Goal: Navigation & Orientation: Find specific page/section

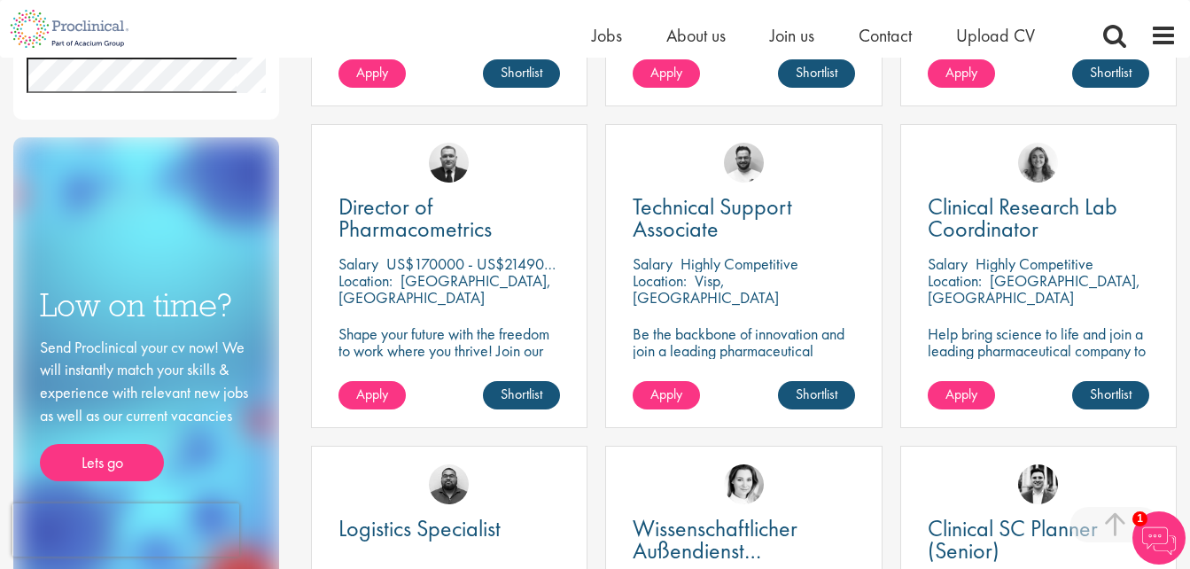
scroll to position [977, 0]
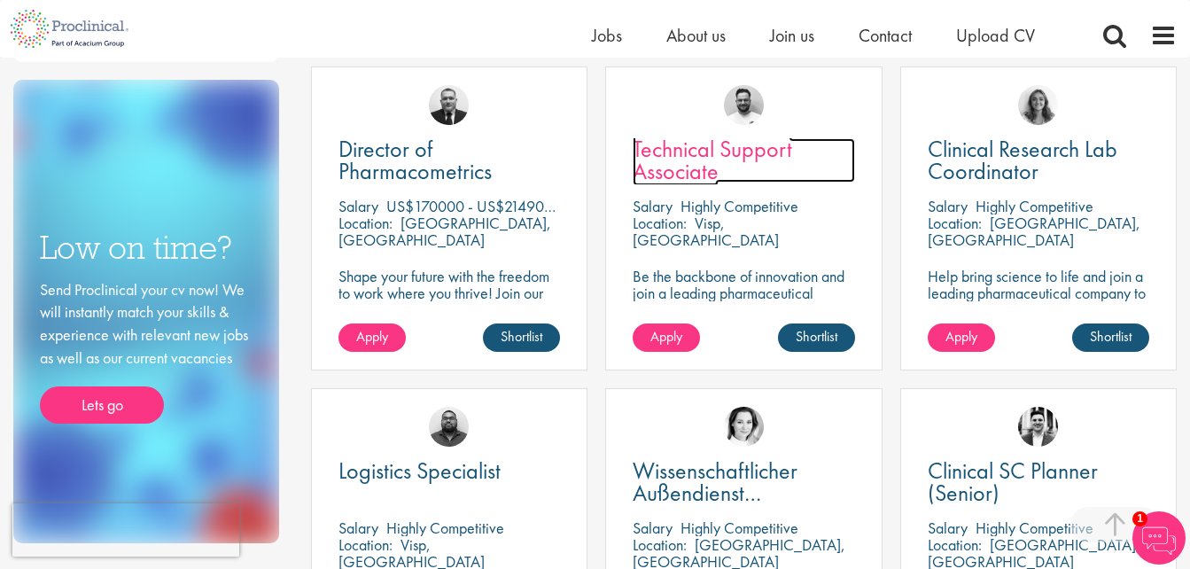
click at [672, 158] on span "Technical Support Associate" at bounding box center [713, 160] width 160 height 52
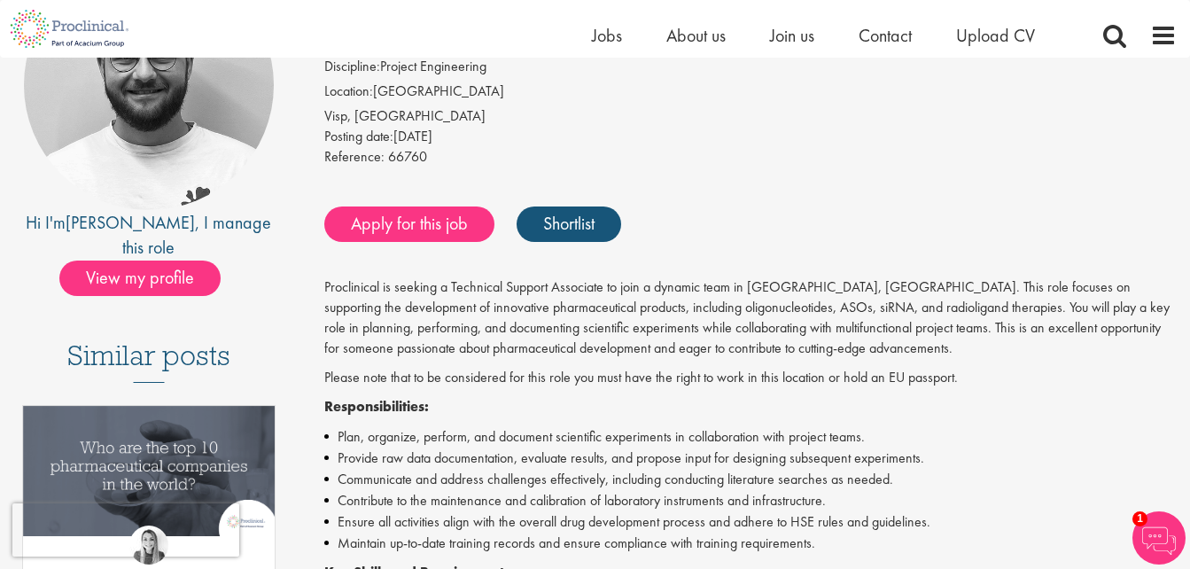
scroll to position [242, 0]
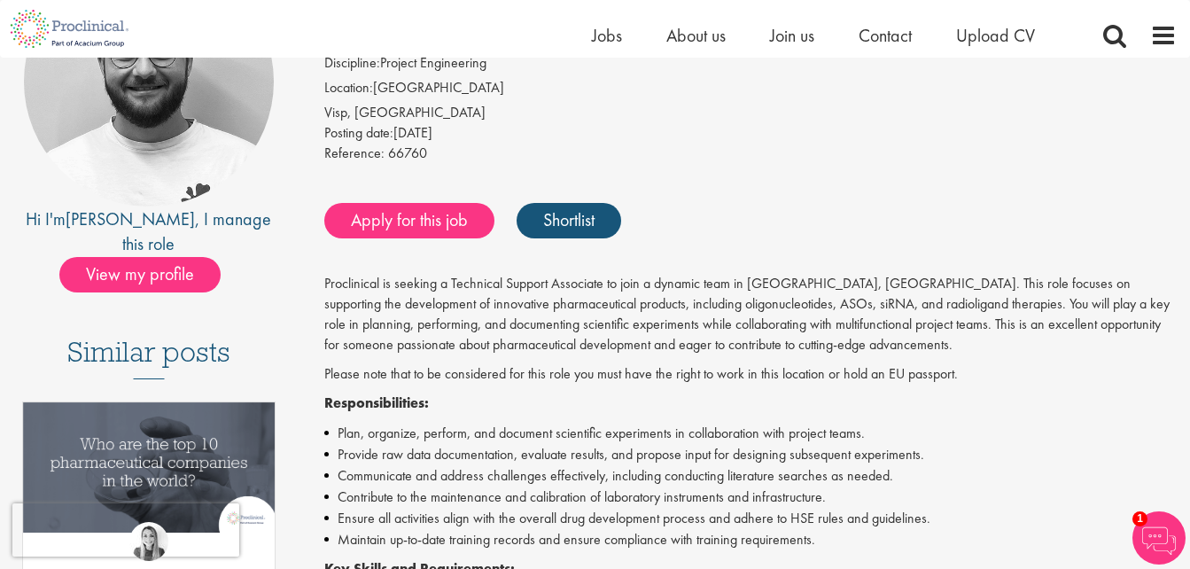
drag, startPoint x: 1118, startPoint y: 144, endPoint x: 0, endPoint y: 22, distance: 1124.3
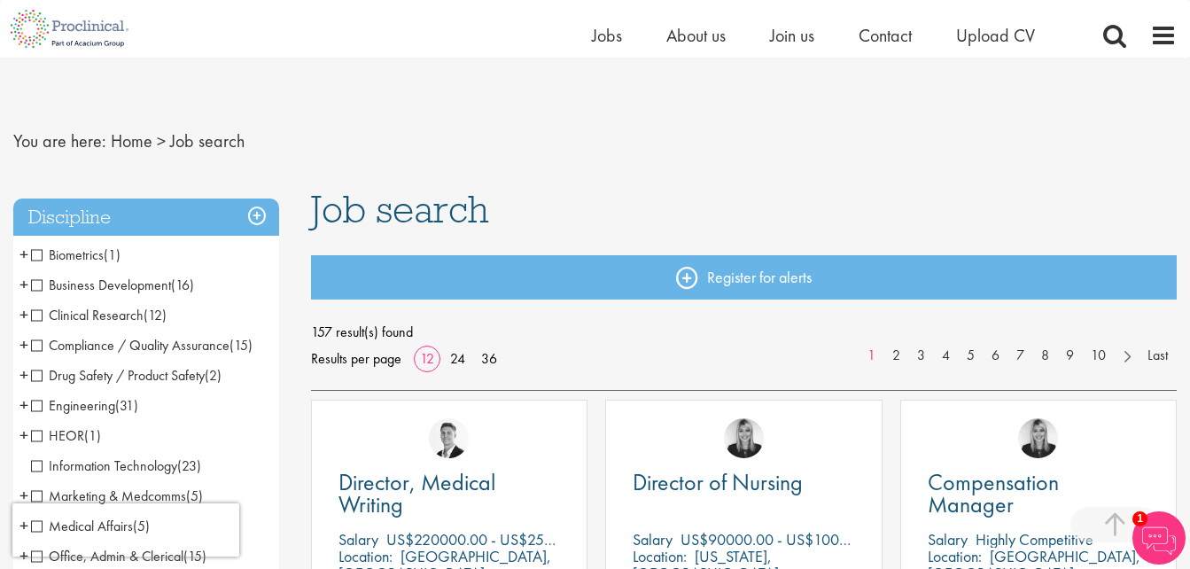
scroll to position [1399, 0]
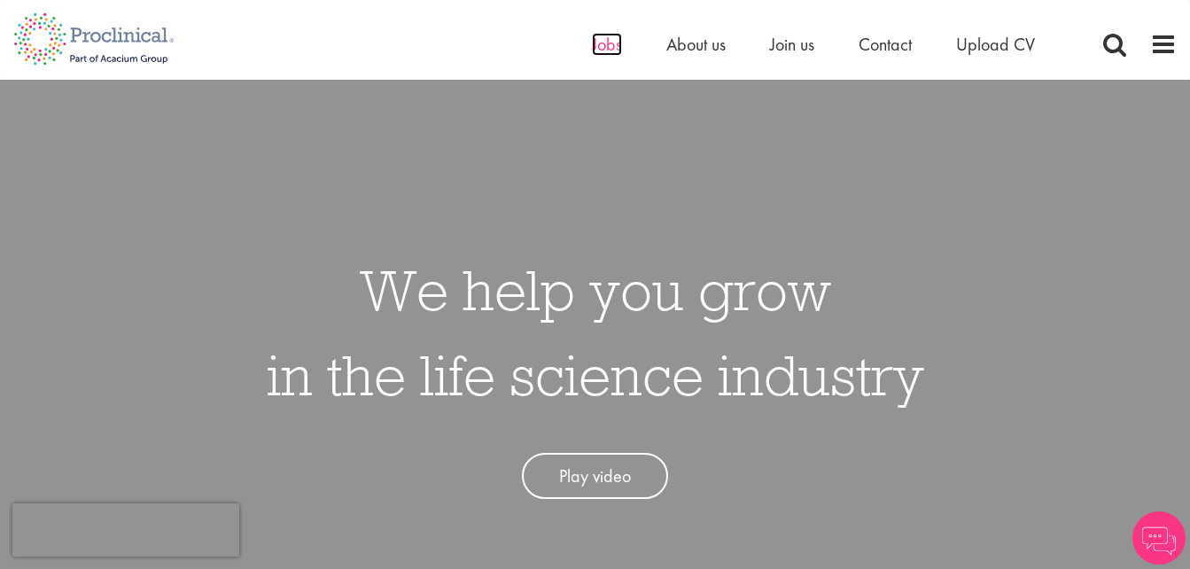
click at [594, 45] on span "Jobs" at bounding box center [607, 44] width 30 height 23
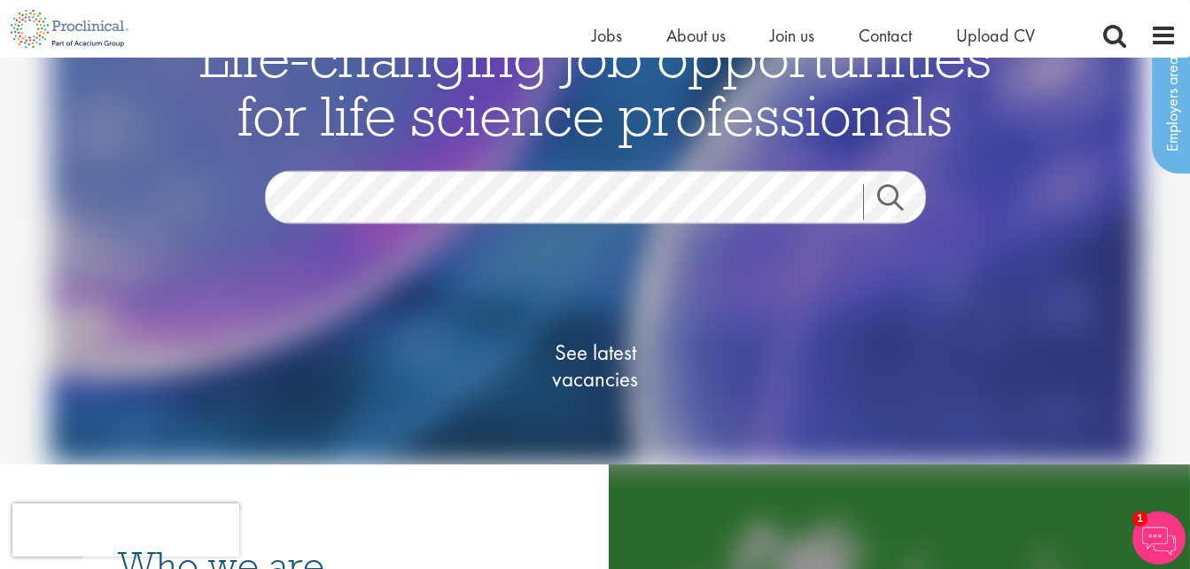
scroll to position [17, 0]
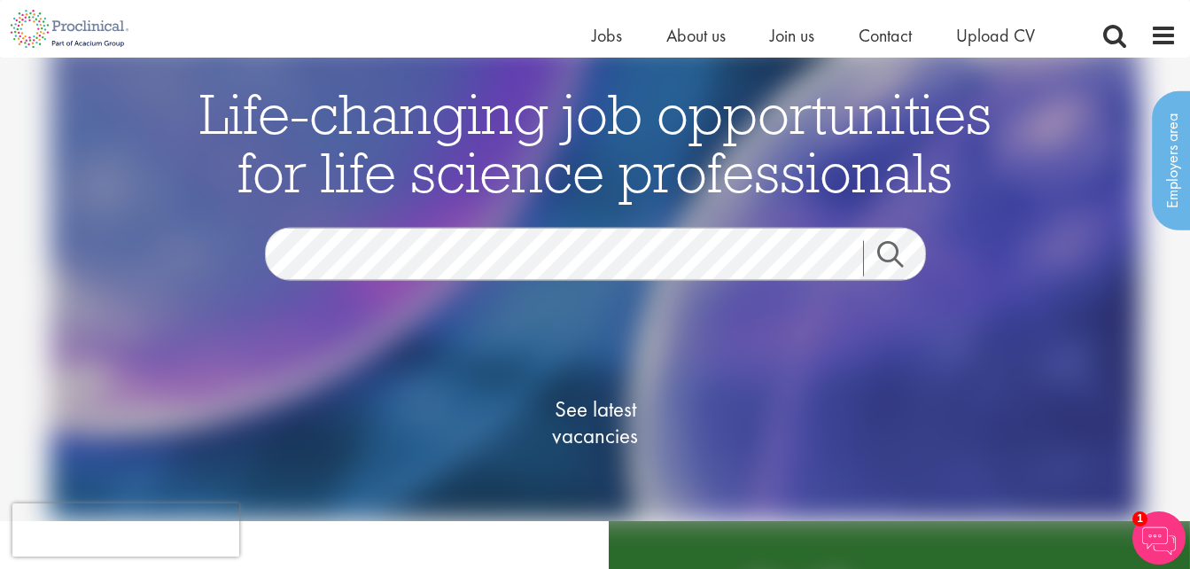
click at [890, 257] on link "Search" at bounding box center [901, 258] width 76 height 35
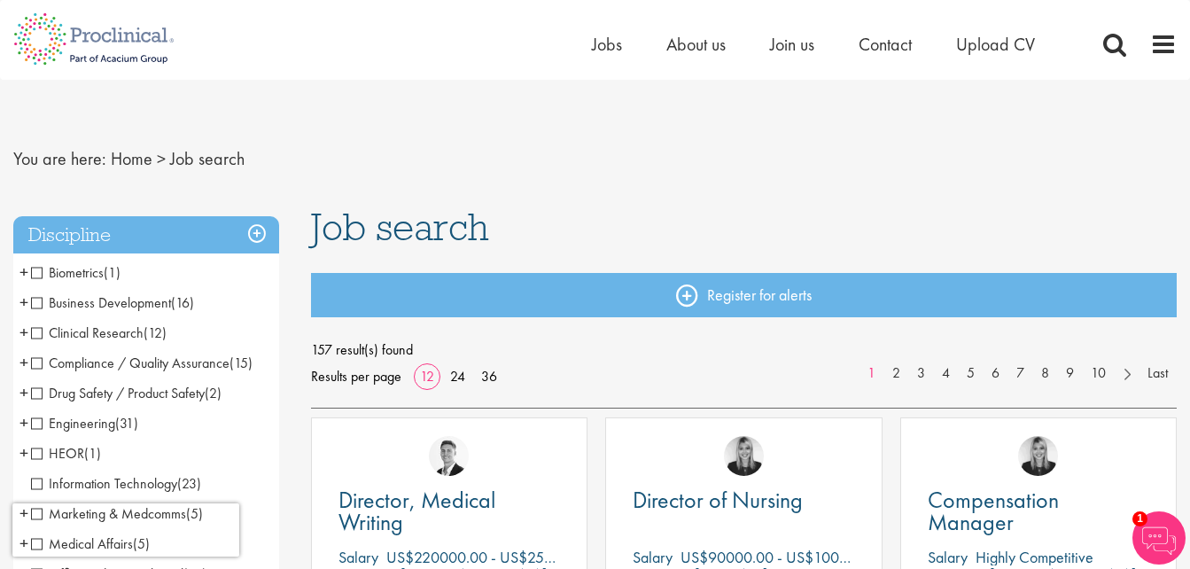
click at [144, 393] on span "Drug Safety / Product Safety" at bounding box center [118, 393] width 174 height 19
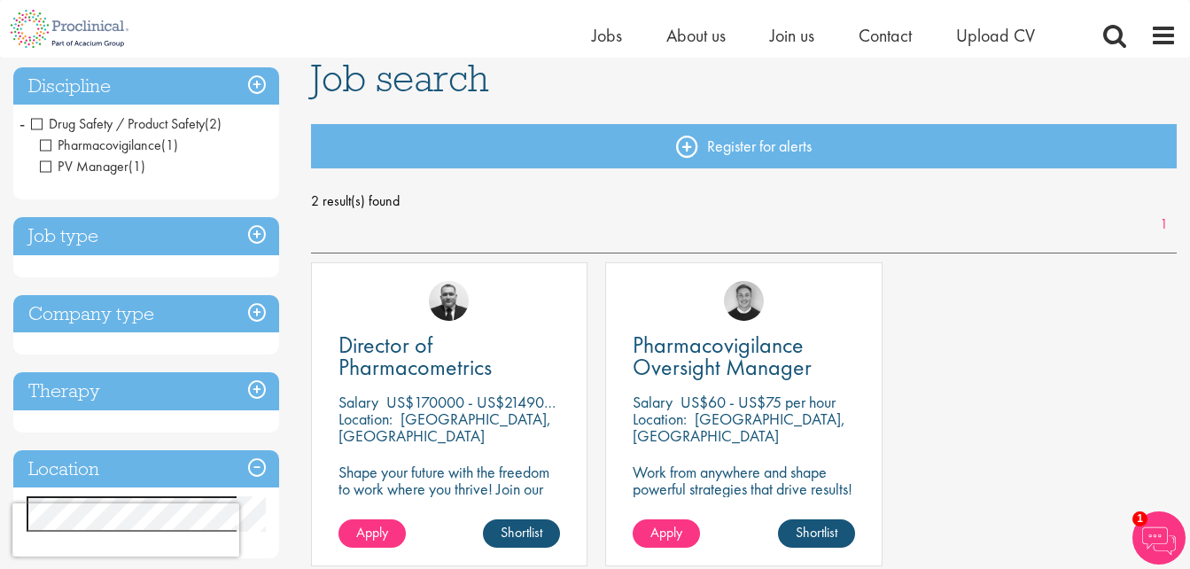
scroll to position [128, 0]
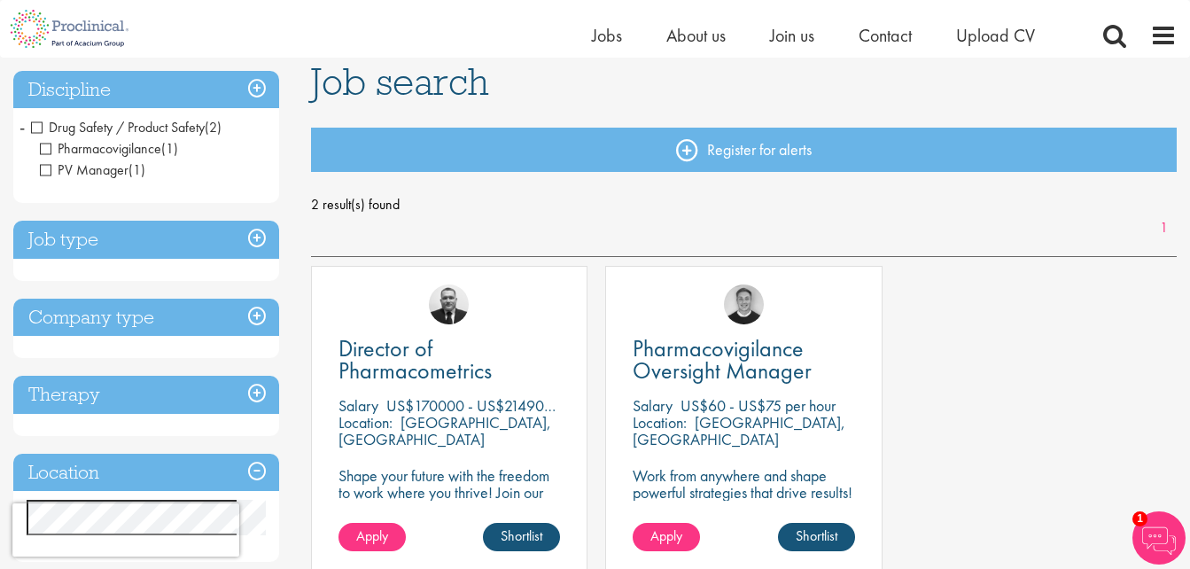
click at [146, 131] on span "Drug Safety / Product Safety" at bounding box center [118, 127] width 174 height 19
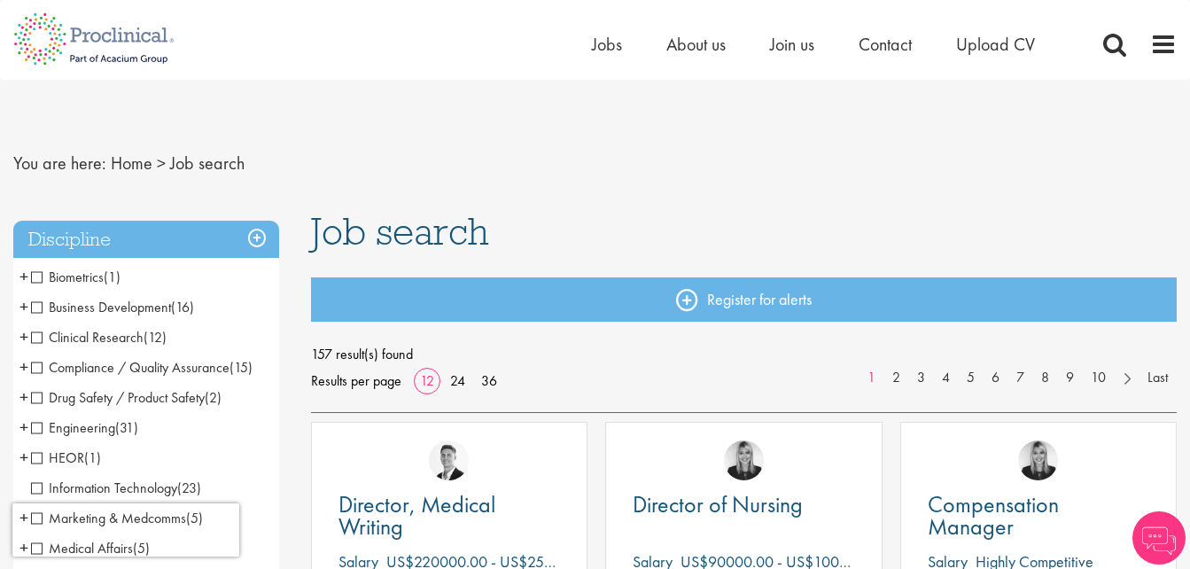
click at [139, 361] on span "Compliance / Quality Assurance" at bounding box center [130, 367] width 199 height 19
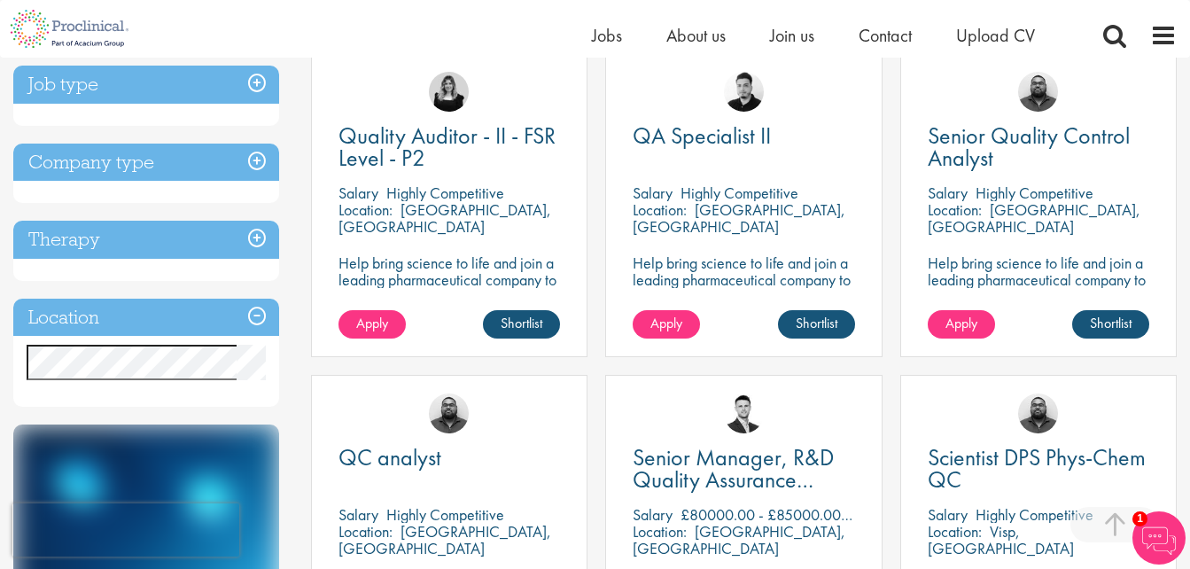
scroll to position [844, 0]
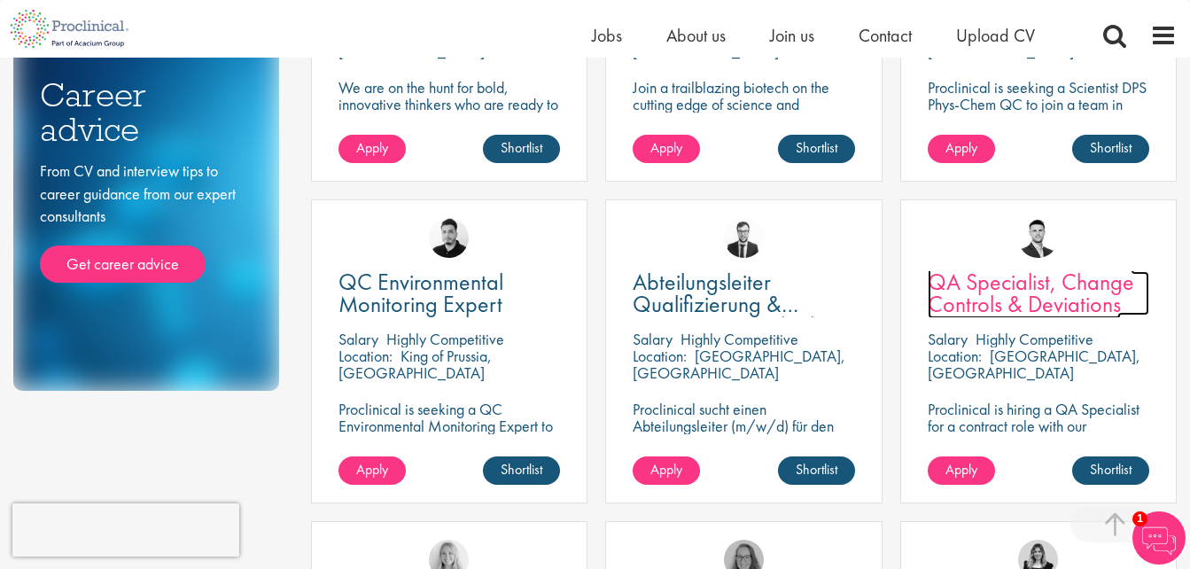
click at [1075, 284] on span "QA Specialist, Change Controls & Deviations" at bounding box center [1031, 293] width 207 height 52
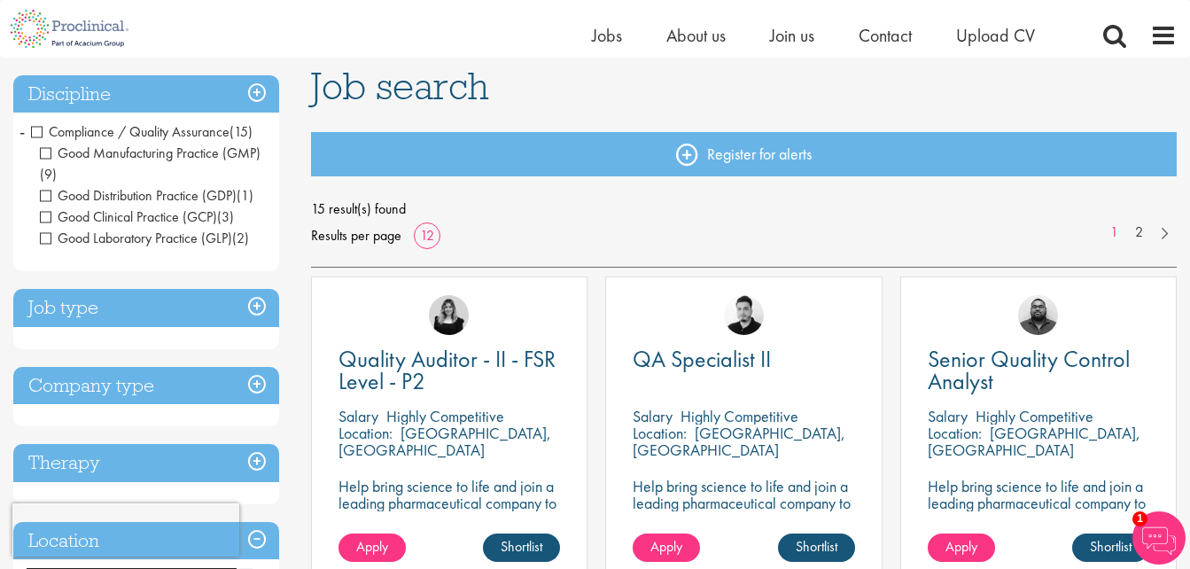
scroll to position [119, 0]
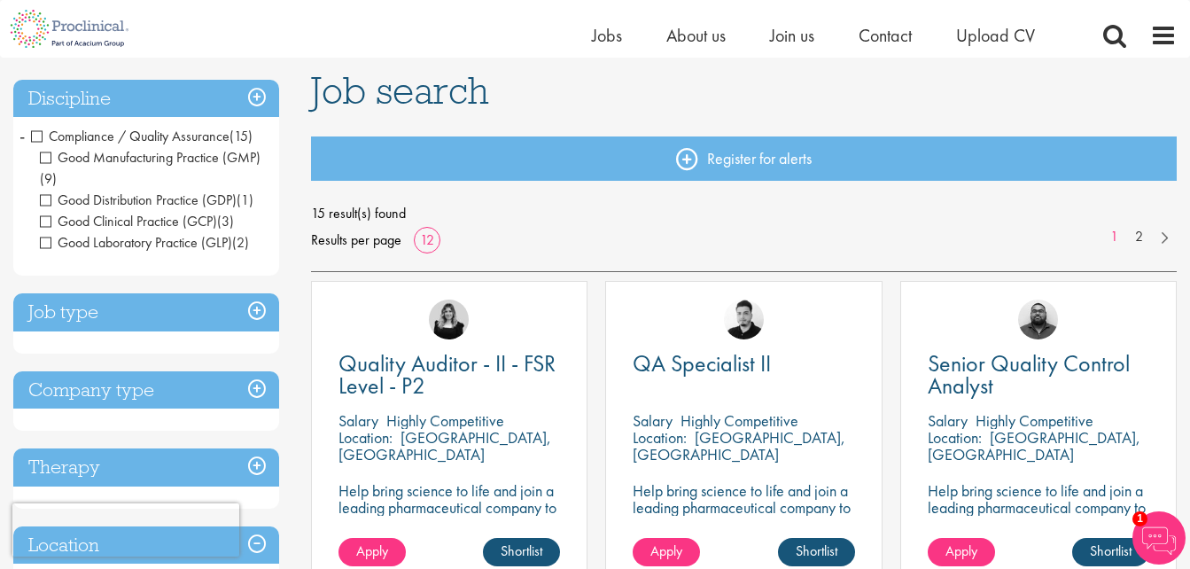
click at [222, 128] on span "Compliance / Quality Assurance" at bounding box center [130, 136] width 199 height 19
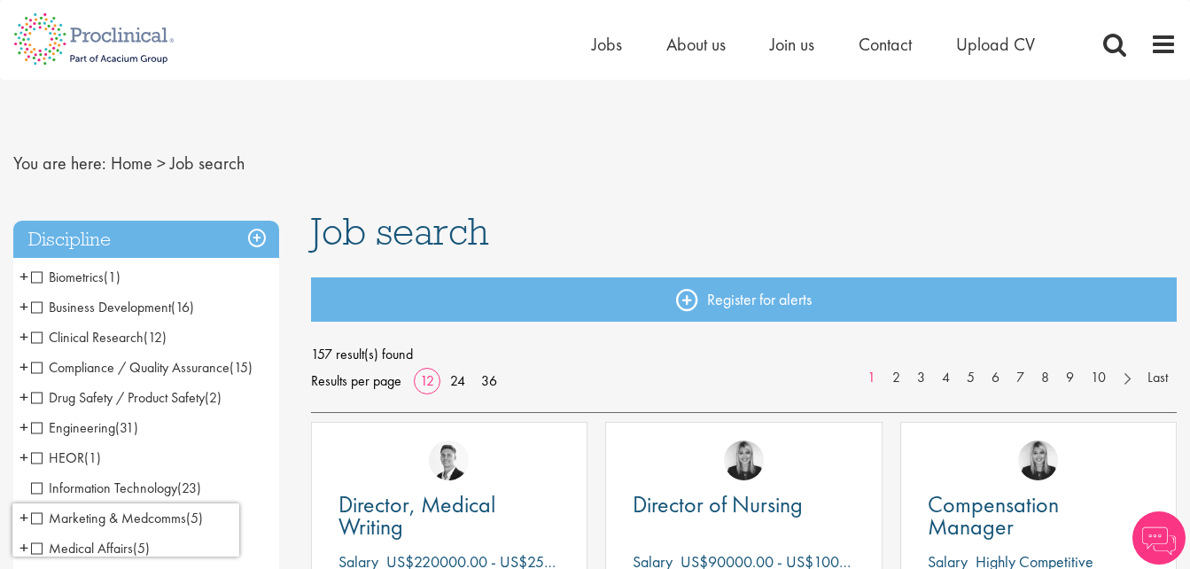
click at [105, 388] on span "Drug Safety / Product Safety" at bounding box center [118, 397] width 174 height 19
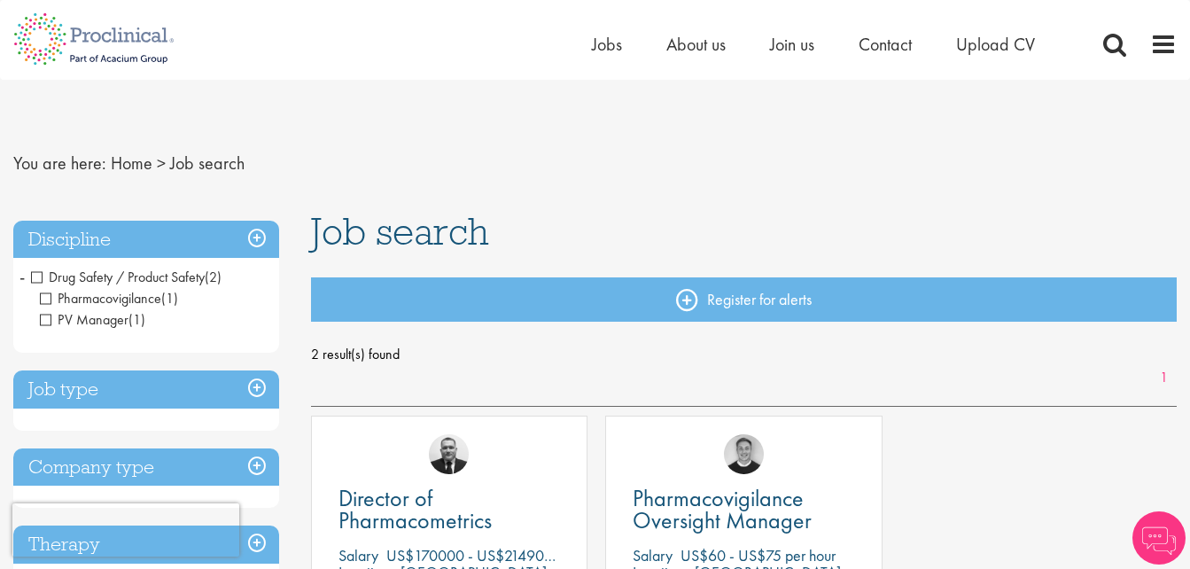
click at [168, 281] on span "Drug Safety / Product Safety" at bounding box center [118, 277] width 174 height 19
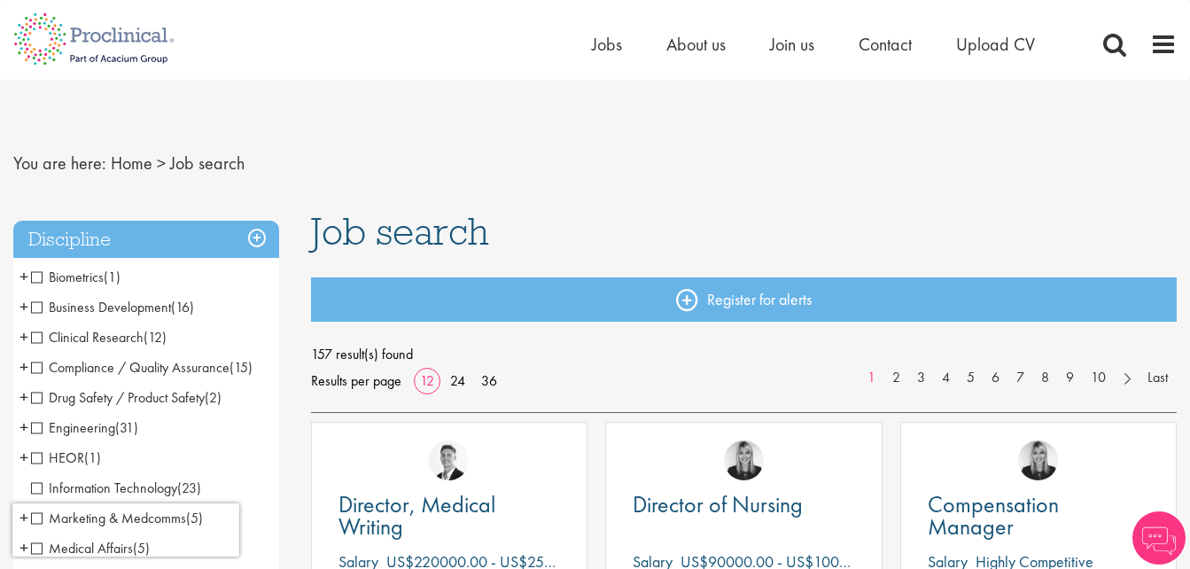
click at [148, 347] on li "Clinical Research (12) - + Clinical Research Associate (CRA) (1) Project/Study …" at bounding box center [146, 338] width 266 height 30
click at [129, 332] on span "Clinical Research" at bounding box center [87, 337] width 113 height 19
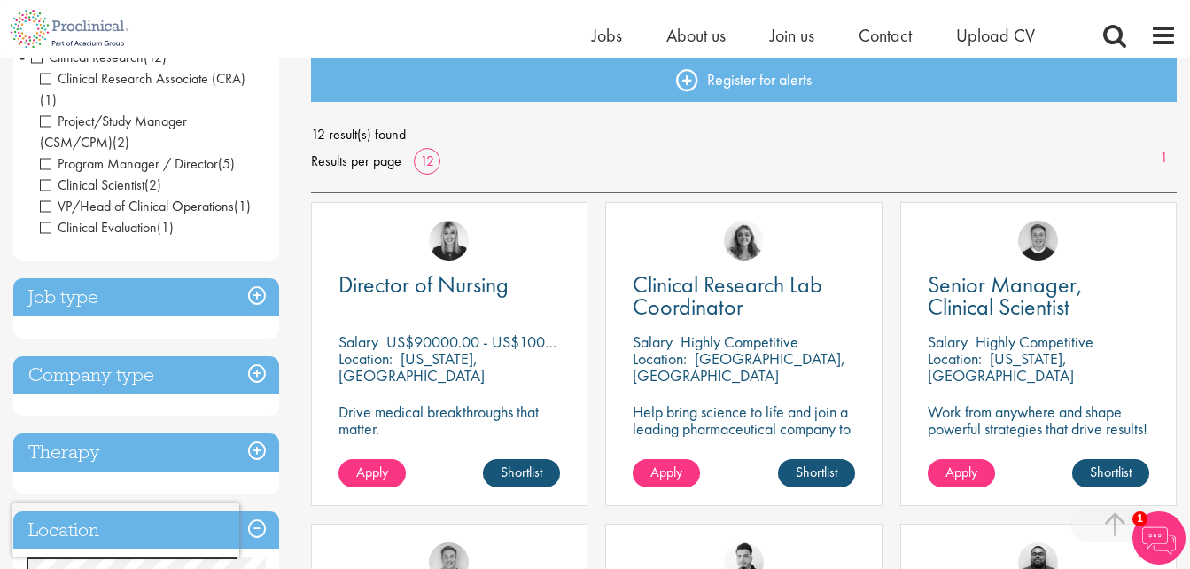
scroll to position [189, 0]
